Goal: Navigation & Orientation: Find specific page/section

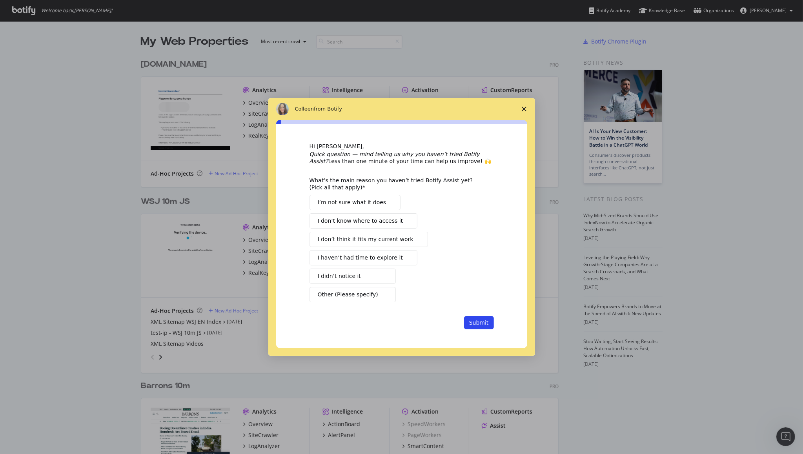
click at [526, 106] on span "Close survey" at bounding box center [524, 109] width 22 height 22
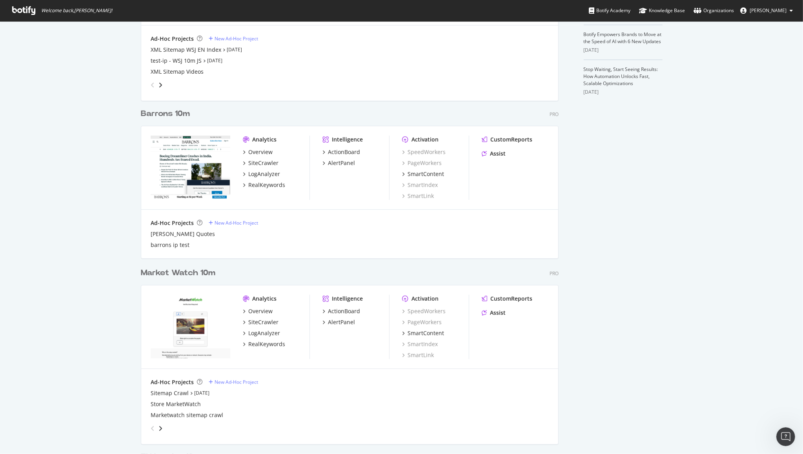
scroll to position [273, 0]
click at [265, 309] on div "Overview" at bounding box center [260, 311] width 24 height 8
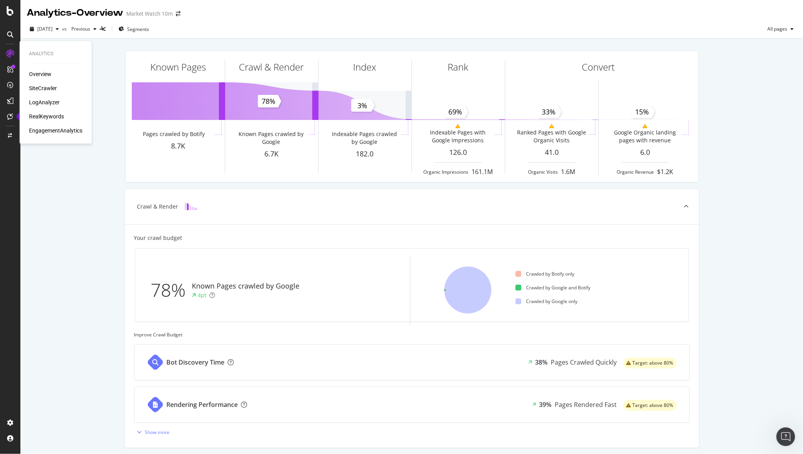
click at [47, 85] on div "SiteCrawler" at bounding box center [43, 88] width 28 height 8
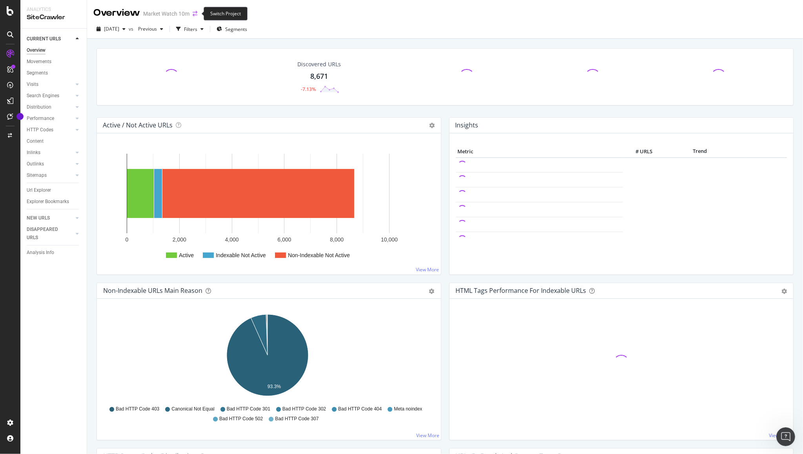
click at [193, 13] on icon "arrow-right-arrow-left" at bounding box center [194, 13] width 5 height 5
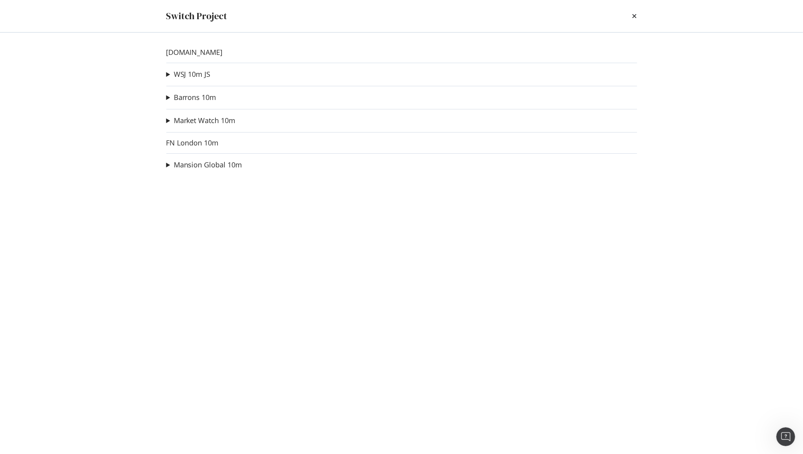
click at [631, 16] on div "Switch Project" at bounding box center [401, 15] width 470 height 13
click at [634, 14] on icon "times" at bounding box center [634, 16] width 5 height 6
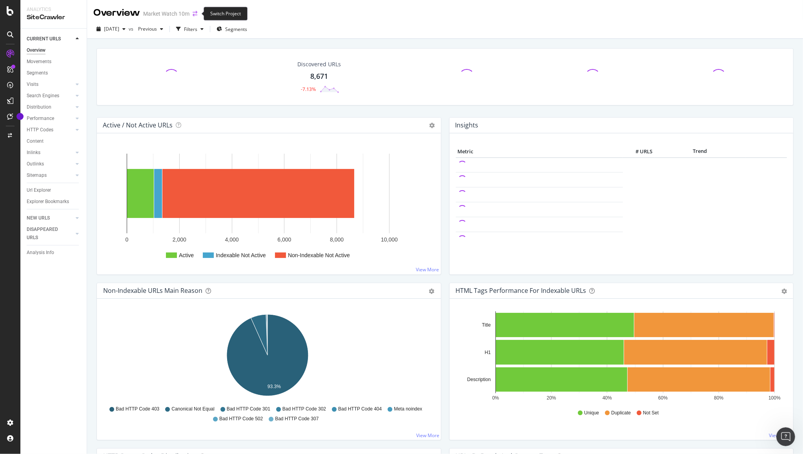
click at [192, 15] on icon "arrow-right-arrow-left" at bounding box center [194, 13] width 5 height 5
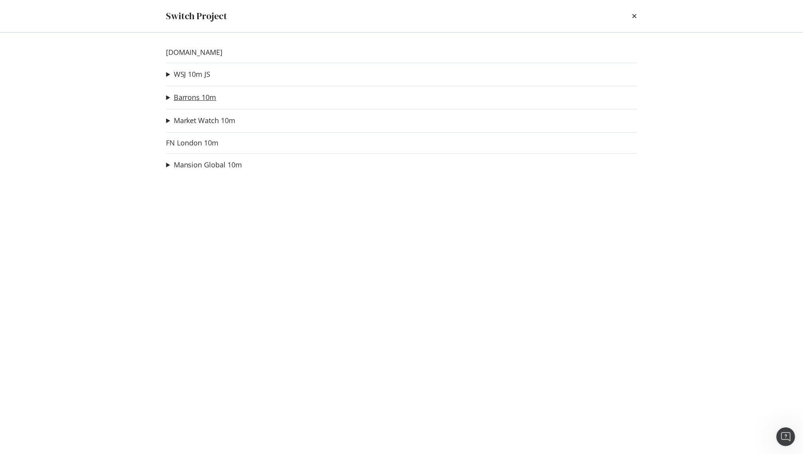
click at [186, 96] on link "Barrons 10m" at bounding box center [195, 97] width 43 height 8
